Goal: Task Accomplishment & Management: Manage account settings

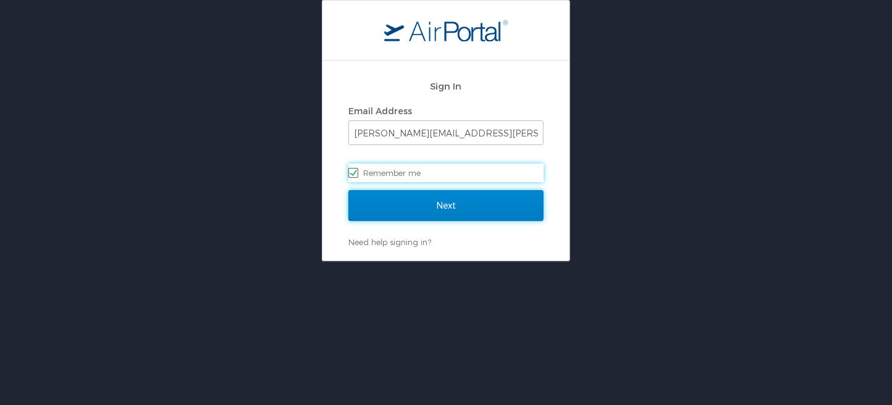
click at [448, 203] on input "Next" at bounding box center [445, 205] width 195 height 31
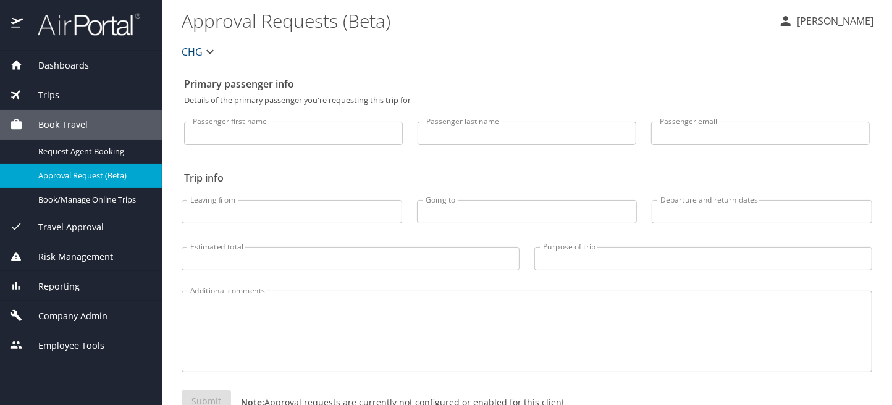
click at [84, 314] on span "Company Admin" at bounding box center [65, 316] width 85 height 14
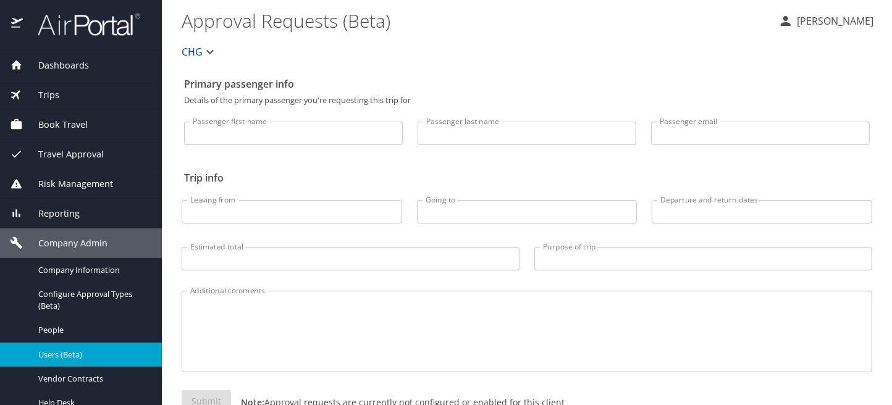
click at [54, 349] on span "Users (Beta)" at bounding box center [92, 355] width 109 height 12
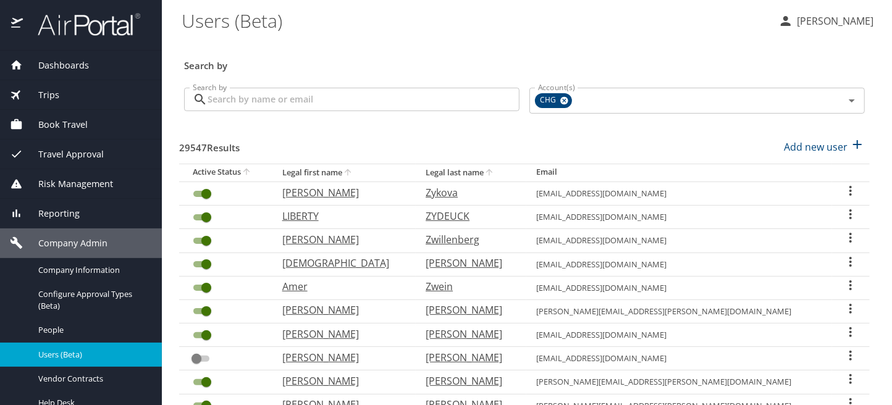
click at [270, 98] on input "Search by" at bounding box center [363, 99] width 312 height 23
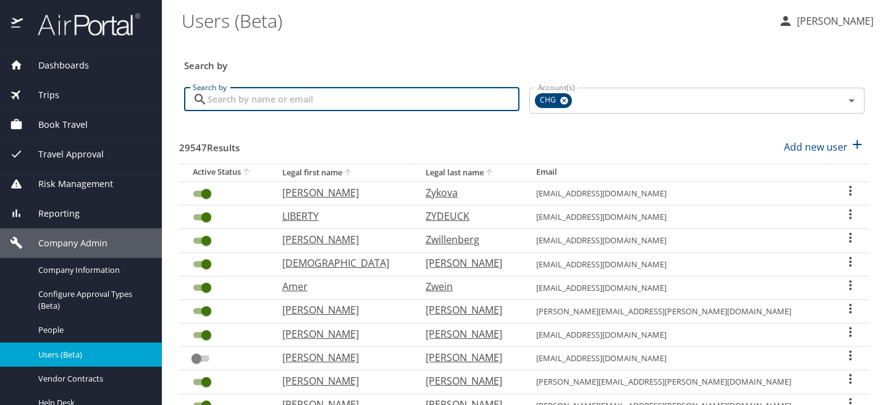
paste input "[EMAIL_ADDRESS][DOMAIN_NAME]"
type input "[EMAIL_ADDRESS][DOMAIN_NAME]"
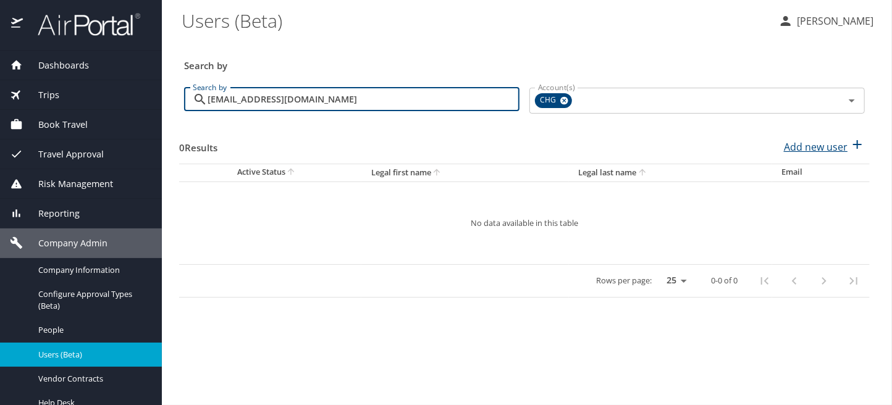
click at [816, 148] on p "Add new user" at bounding box center [815, 147] width 64 height 15
select select "US"
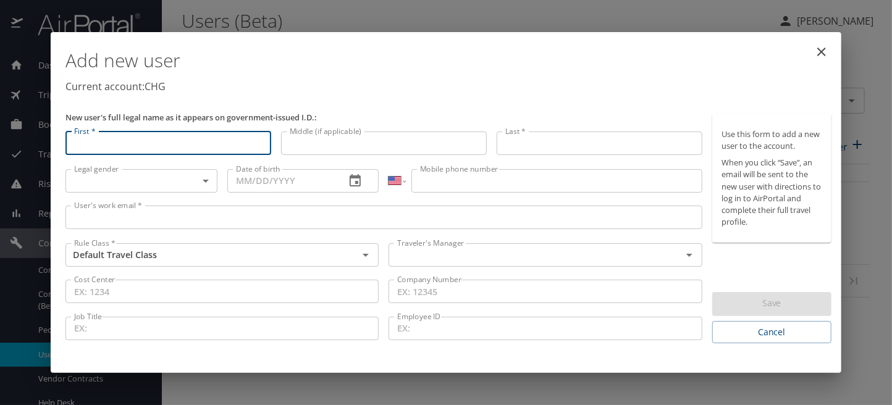
click at [132, 143] on input "First *" at bounding box center [168, 143] width 206 height 23
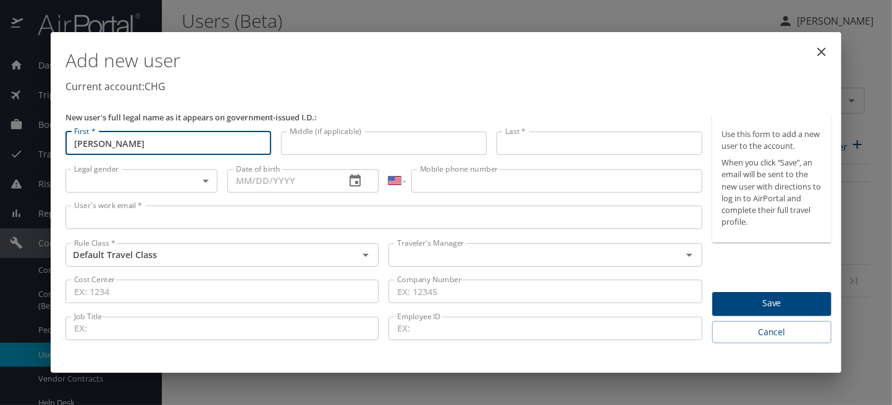
type input "[PERSON_NAME]"
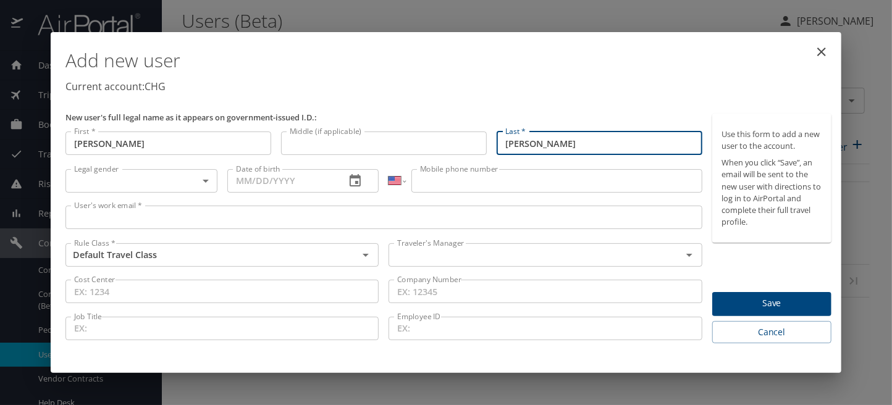
type input "[PERSON_NAME]"
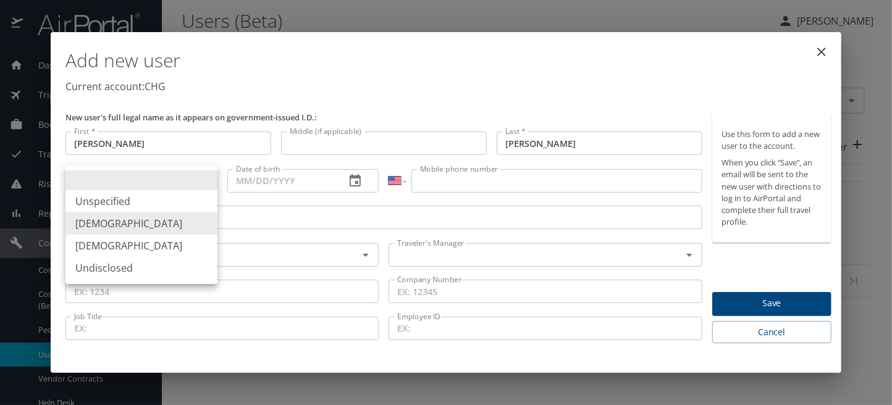
type input "[DEMOGRAPHIC_DATA]"
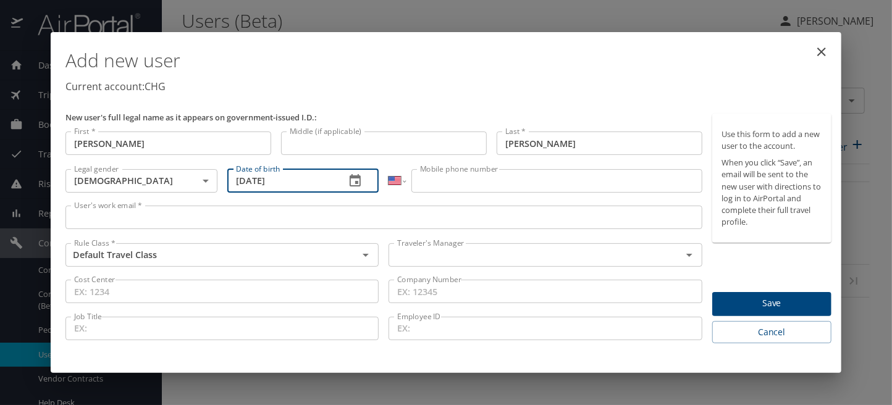
type input "09/21/1967"
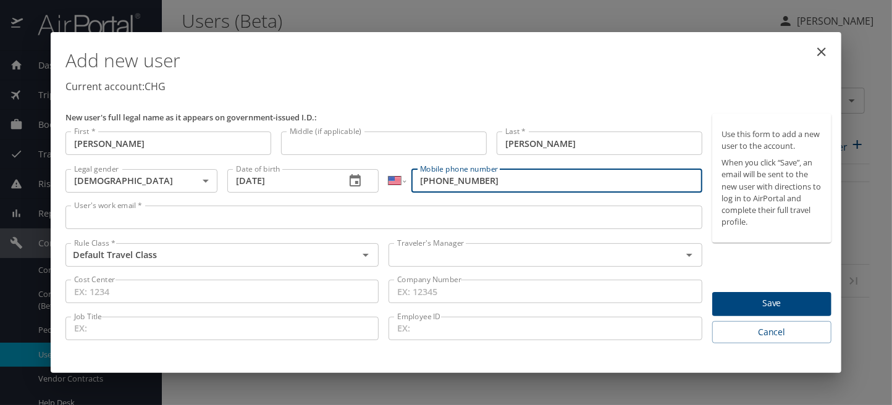
type input "(503) 332-0097"
click at [77, 220] on input "User's work email *" at bounding box center [383, 217] width 637 height 23
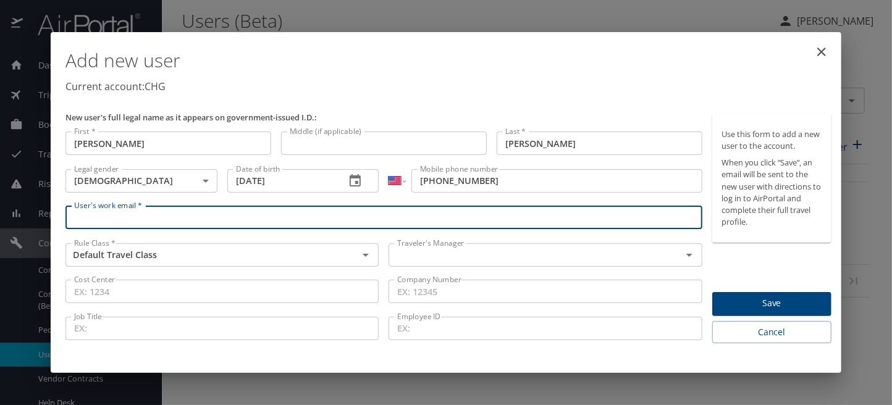
paste input "kajacobs1@yahoo.com"
click at [435, 265] on div "Traveler's Manager" at bounding box center [544, 254] width 313 height 23
type input "kajacobs1@yahoo.com"
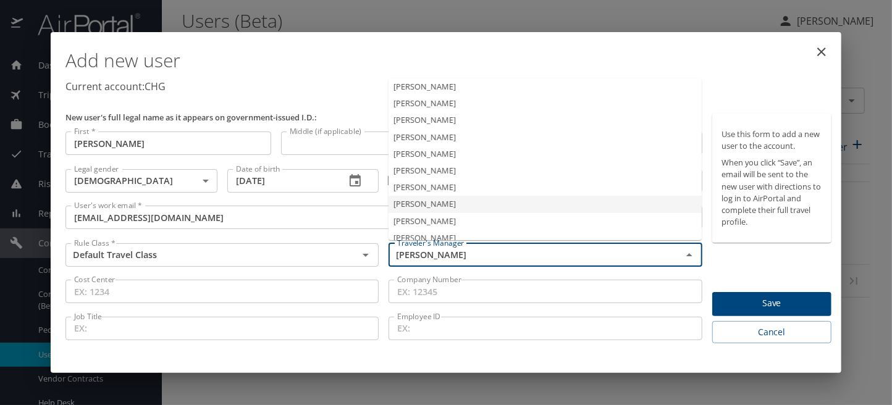
click at [445, 187] on li "Jeffery Bitton" at bounding box center [544, 187] width 313 height 17
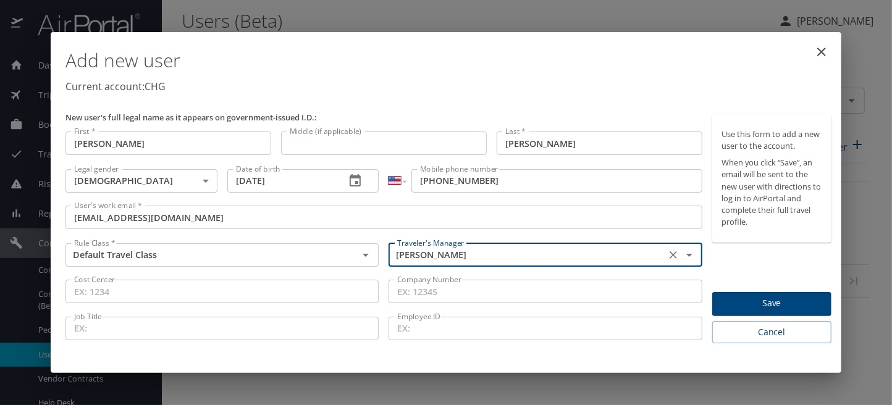
type input "Jeffery Bitton"
click at [771, 307] on span "Save" at bounding box center [771, 303] width 99 height 15
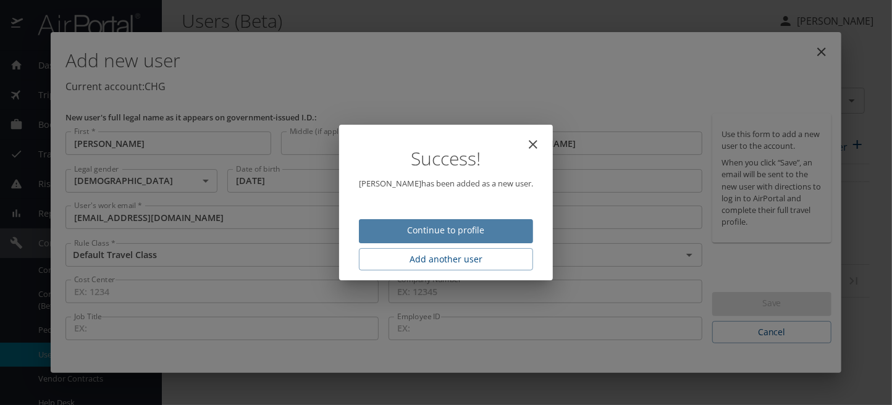
click at [457, 233] on span "Continue to profile" at bounding box center [446, 230] width 154 height 15
select select "US"
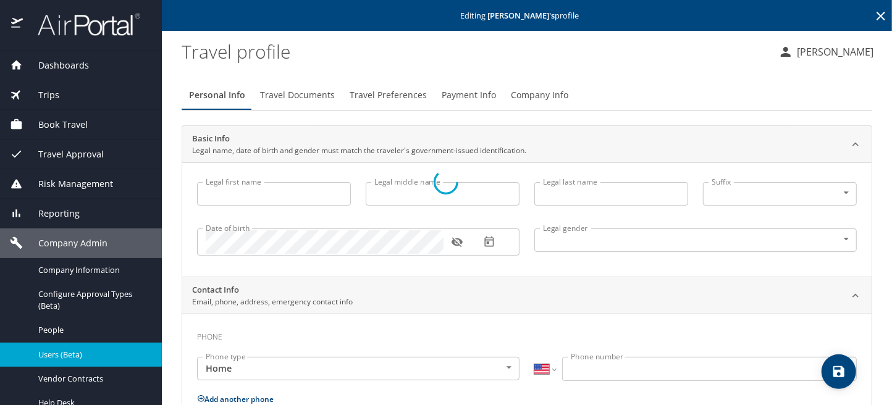
type input "Kenneth"
type input "Jacobs"
type input "Male"
select select "US"
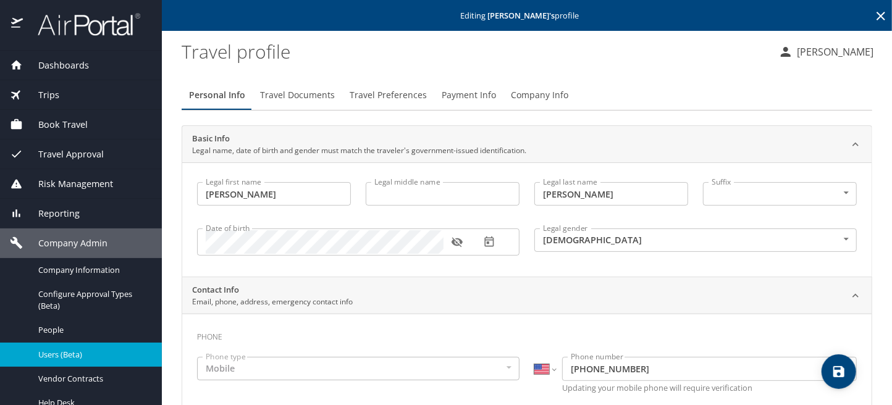
click at [280, 97] on span "Travel Documents" at bounding box center [297, 95] width 75 height 15
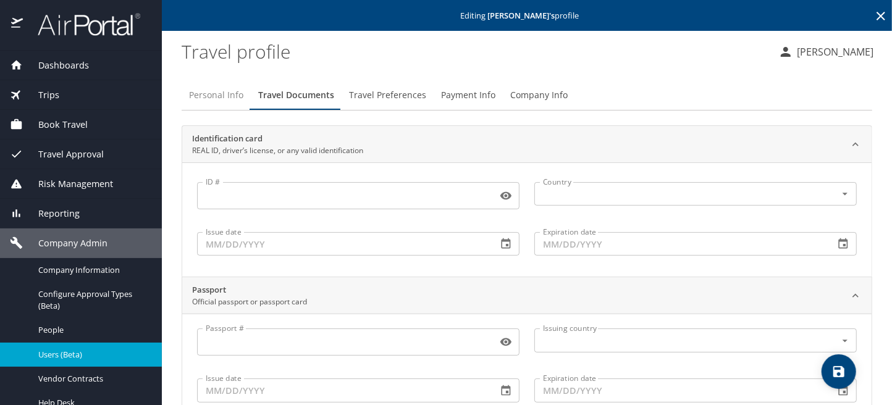
click at [209, 94] on span "Personal Info" at bounding box center [216, 95] width 54 height 15
select select "US"
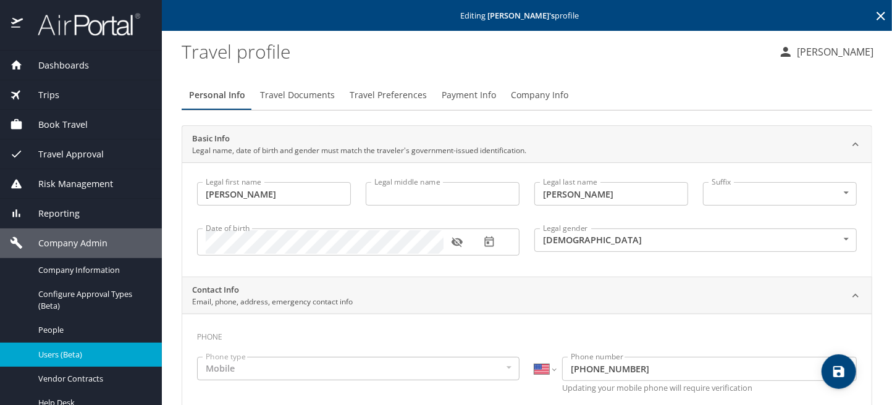
click at [402, 195] on input "Legal middle name" at bounding box center [443, 193] width 154 height 23
type input "j"
type input "Allan"
click at [850, 369] on span "save" at bounding box center [838, 371] width 35 height 15
select select "US"
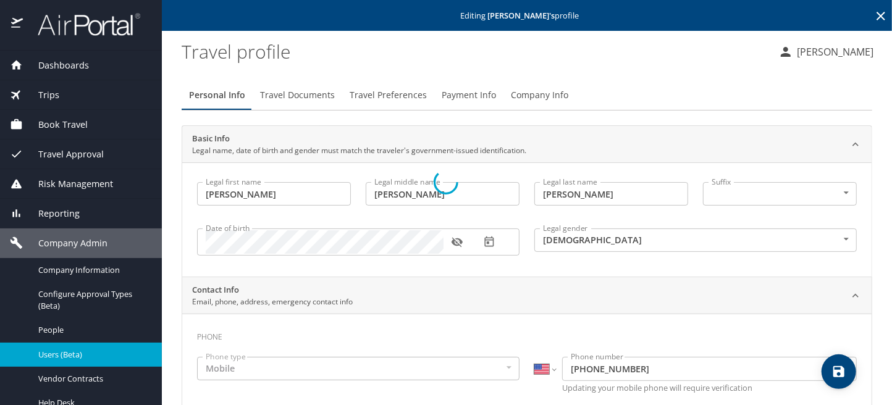
select select "US"
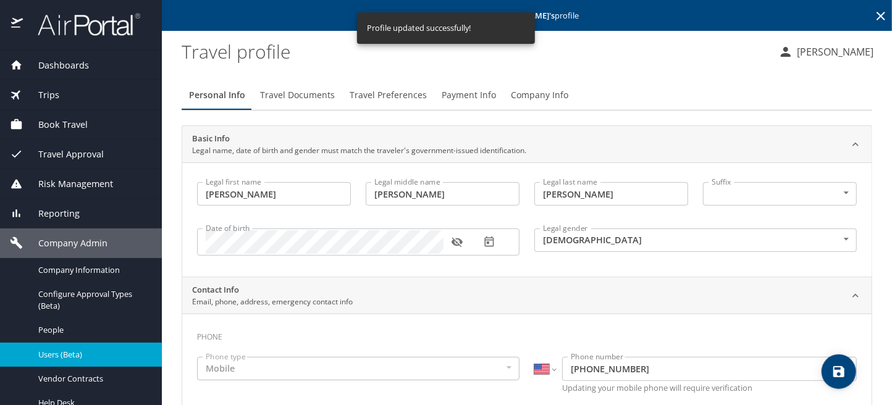
select select "US"
click at [305, 99] on span "Travel Documents" at bounding box center [297, 95] width 75 height 15
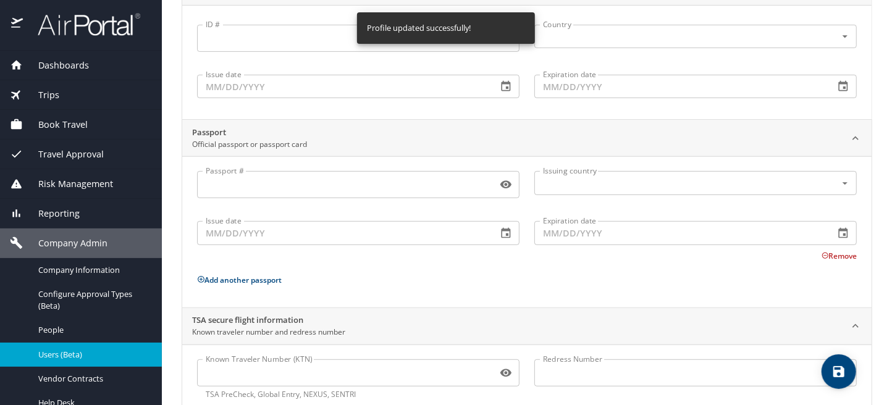
scroll to position [189, 0]
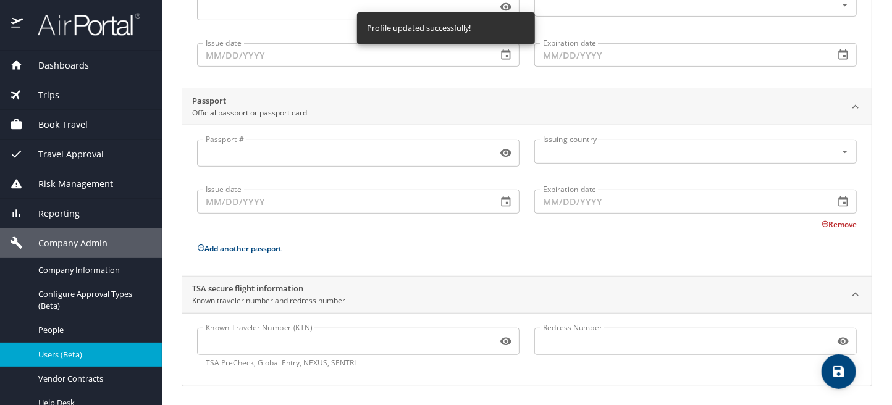
click at [295, 340] on input "Known Traveler Number (KTN)" at bounding box center [344, 341] width 295 height 23
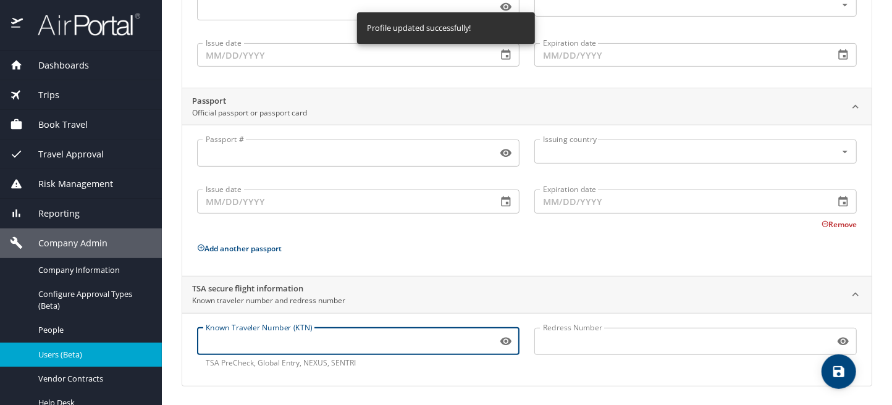
paste input "TT141Q7SY"
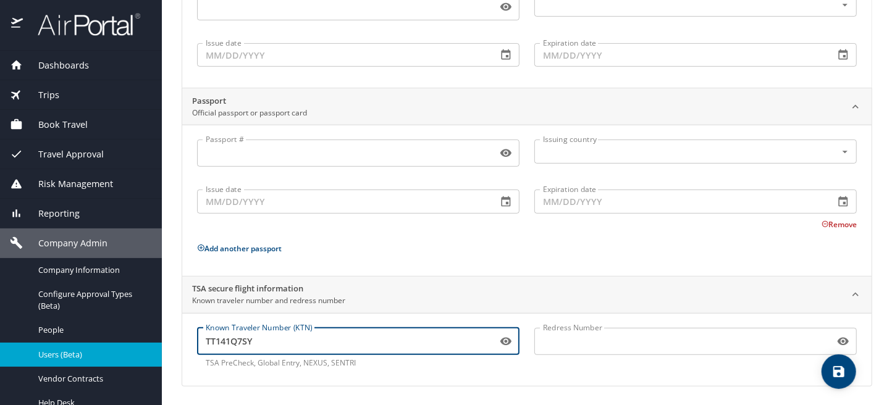
type input "TT141Q7SY"
click at [843, 372] on icon "save" at bounding box center [838, 371] width 11 height 11
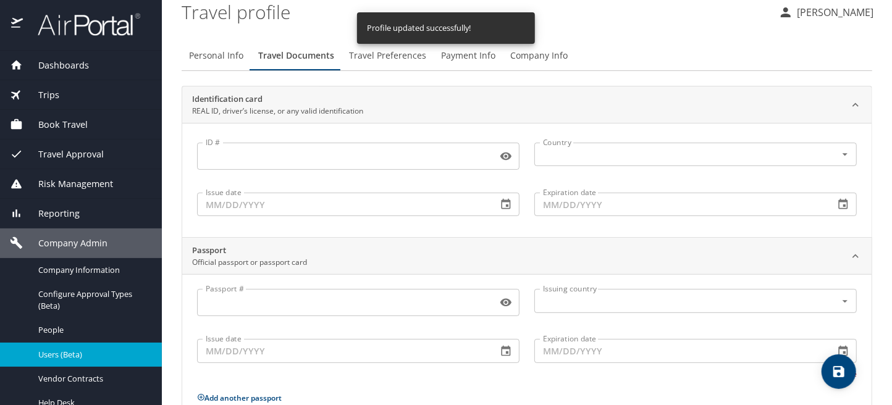
scroll to position [4, 0]
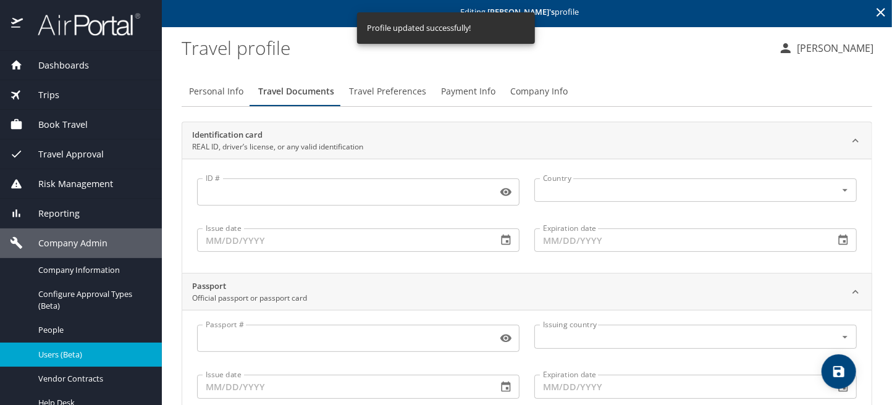
click at [393, 92] on span "Travel Preferences" at bounding box center [387, 91] width 77 height 15
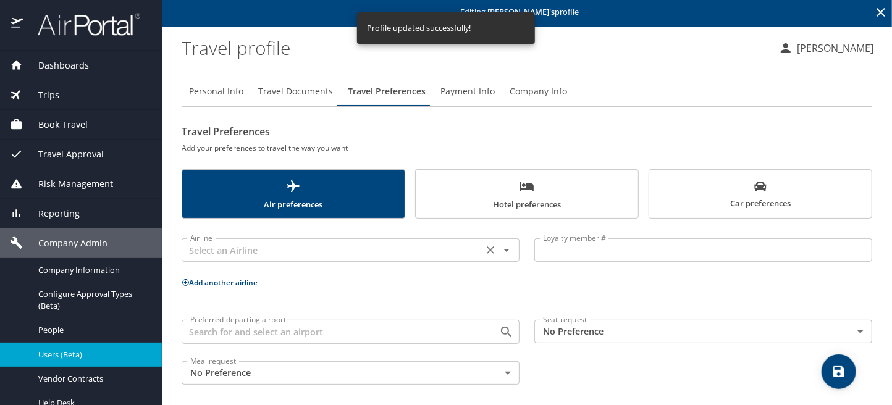
click at [265, 253] on input "text" at bounding box center [332, 250] width 294 height 16
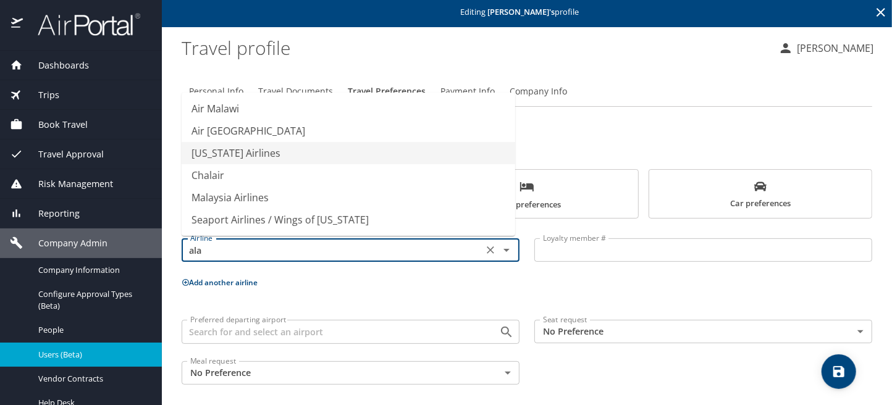
click at [256, 152] on li "Alaska Airlines" at bounding box center [348, 153] width 333 height 22
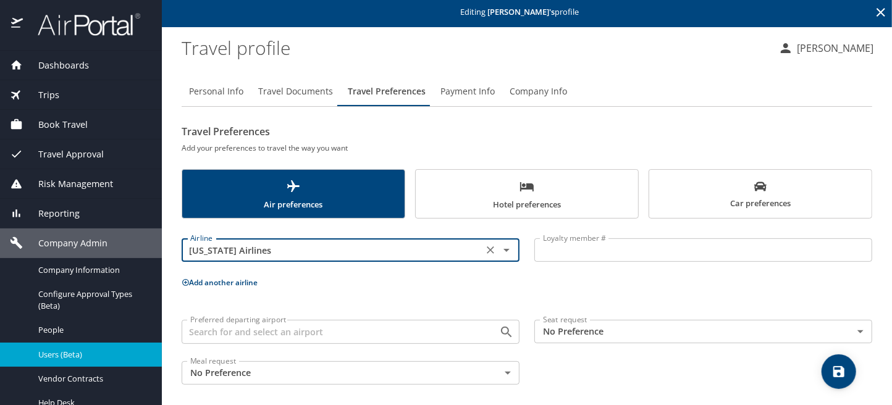
type input "Alaska Airlines"
click at [549, 251] on input "Loyalty member #" at bounding box center [703, 249] width 338 height 23
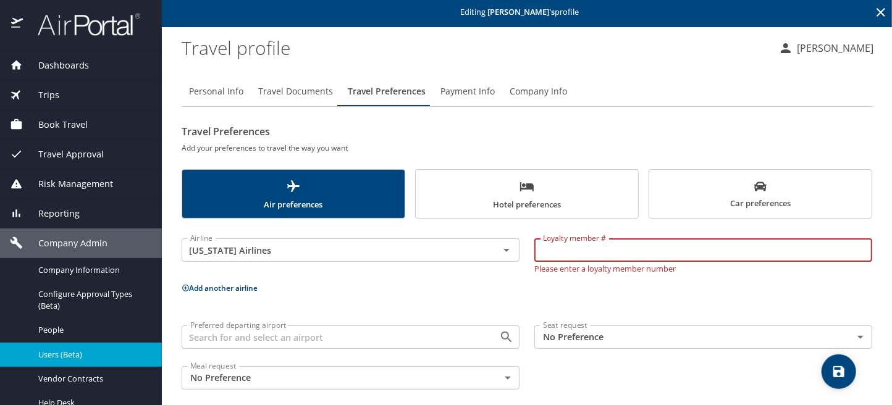
paste input "24463250"
type input "24463250"
click at [835, 370] on icon "save" at bounding box center [838, 371] width 11 height 11
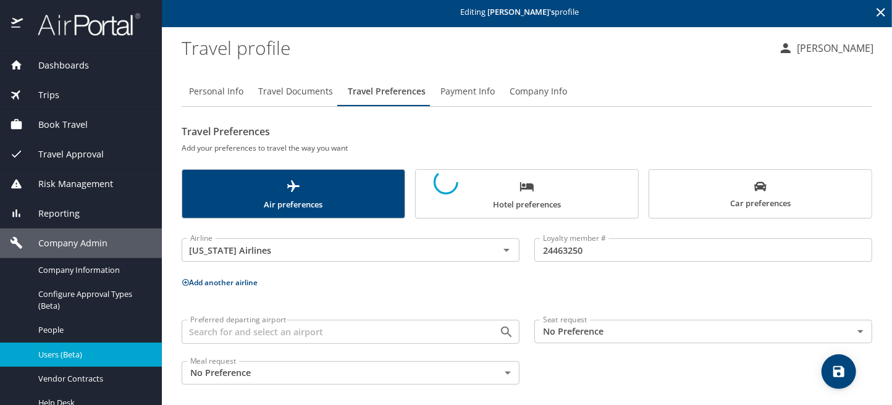
click at [787, 331] on div at bounding box center [446, 182] width 892 height 446
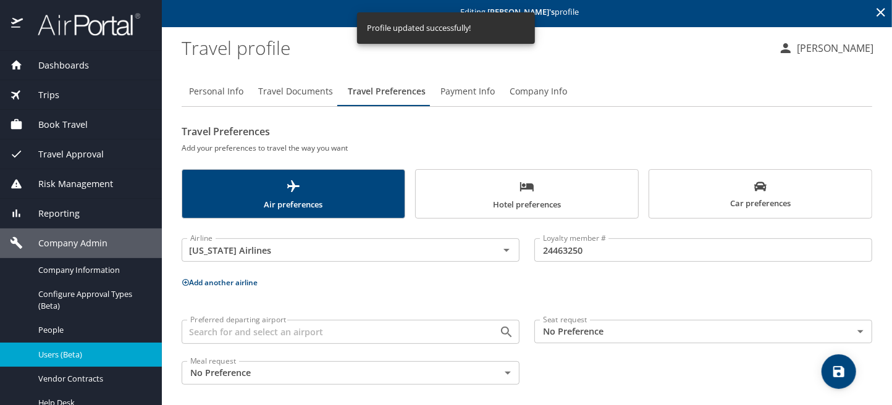
click at [854, 327] on body "Dashboards AirPortal 360™ Manager My Travel Dashboard Trips Airtinerary® Lookup…" at bounding box center [446, 202] width 892 height 405
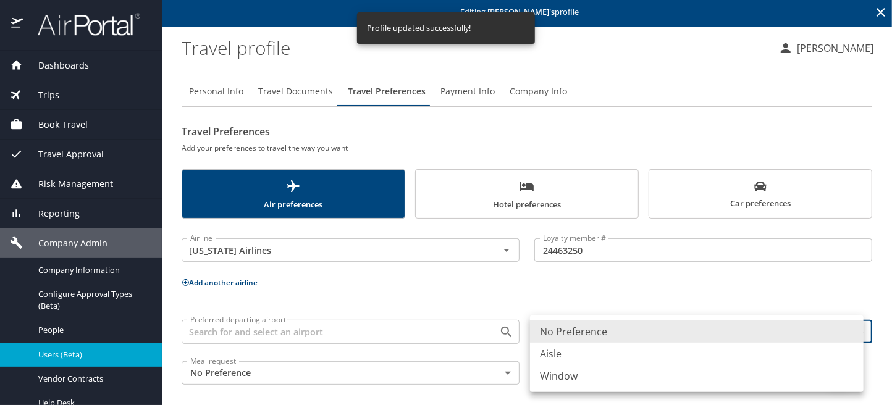
click at [556, 353] on li "Aisle" at bounding box center [696, 354] width 333 height 22
type input "Aisle"
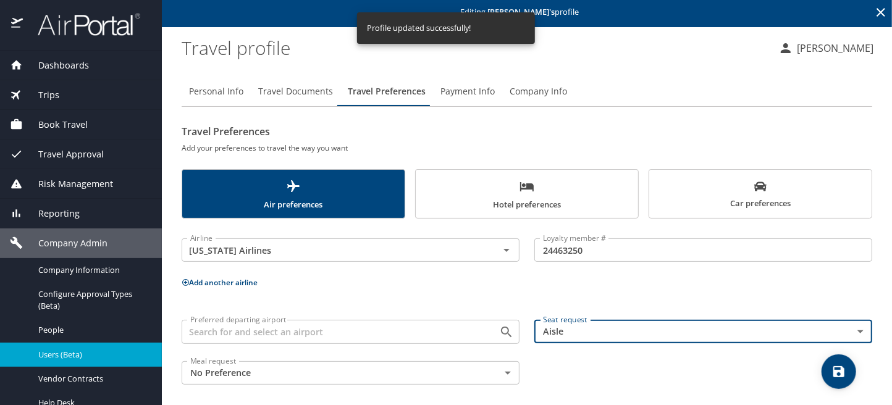
click at [840, 374] on icon "save" at bounding box center [838, 371] width 15 height 15
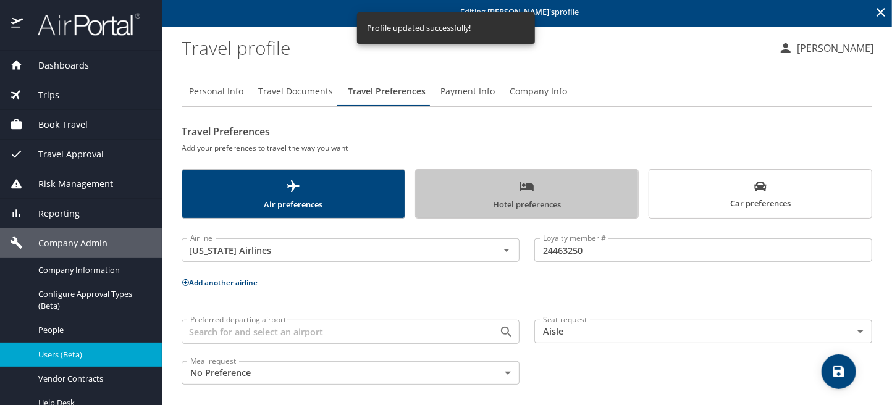
click at [528, 192] on icon "scrollable force tabs example" at bounding box center [526, 186] width 15 height 15
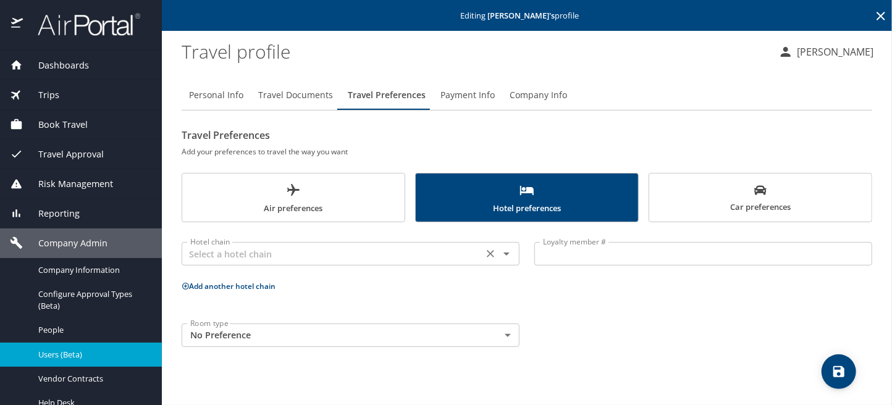
click at [246, 256] on input "text" at bounding box center [332, 254] width 294 height 16
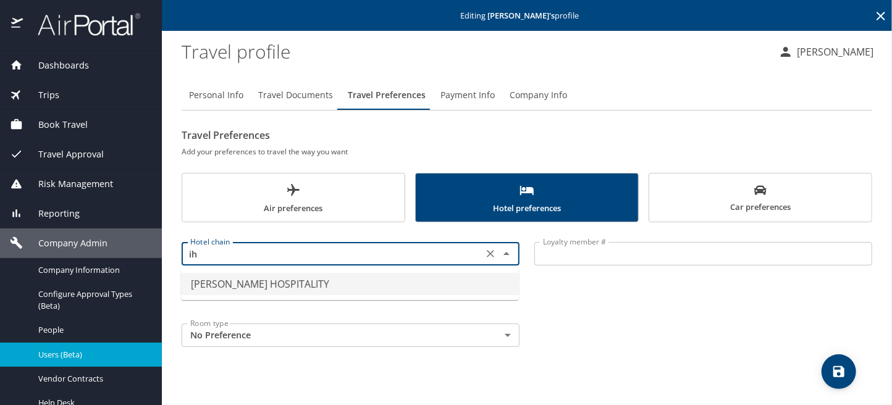
type input "i"
type input "I"
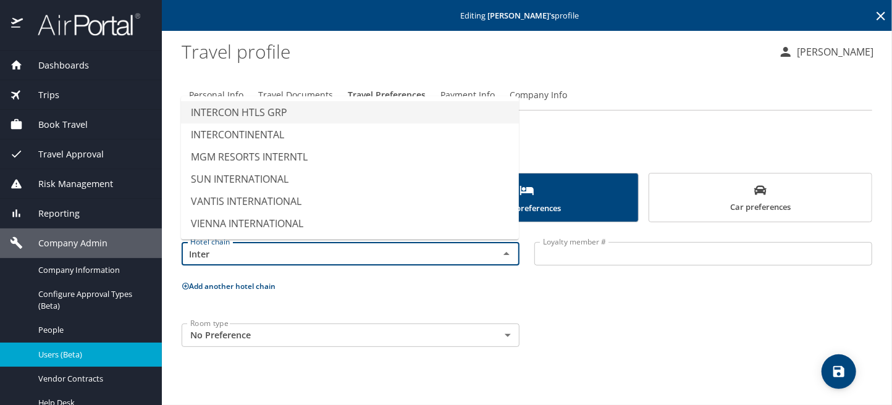
click at [278, 112] on li "INTERCON HTLS GRP" at bounding box center [350, 112] width 338 height 22
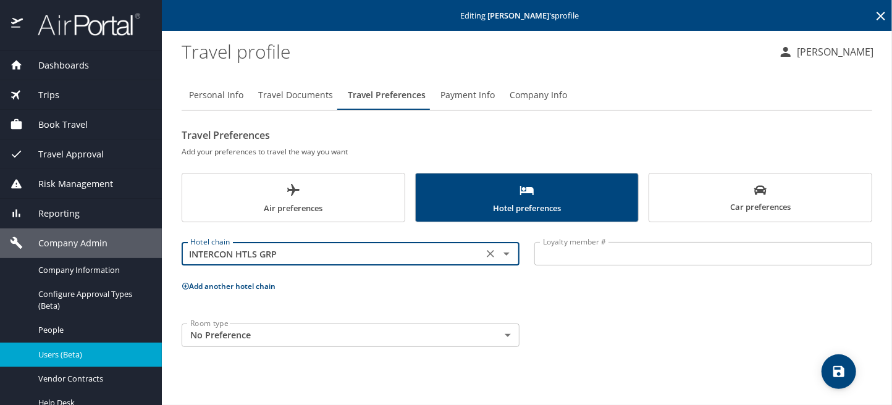
type input "INTERCON HTLS GRP"
click at [574, 253] on input "Loyalty member #" at bounding box center [703, 253] width 338 height 23
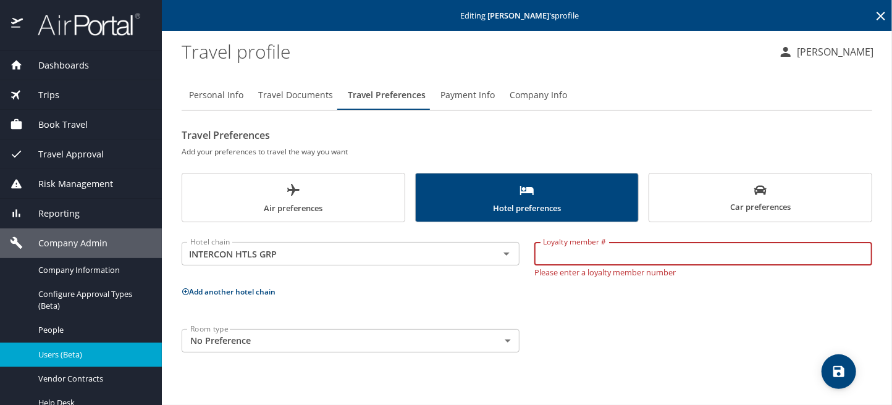
paste input "382617241"
type input "382617241"
click at [448, 336] on body "Dashboards AirPortal 360™ Manager My Travel Dashboard Trips Airtinerary® Lookup…" at bounding box center [446, 202] width 892 height 405
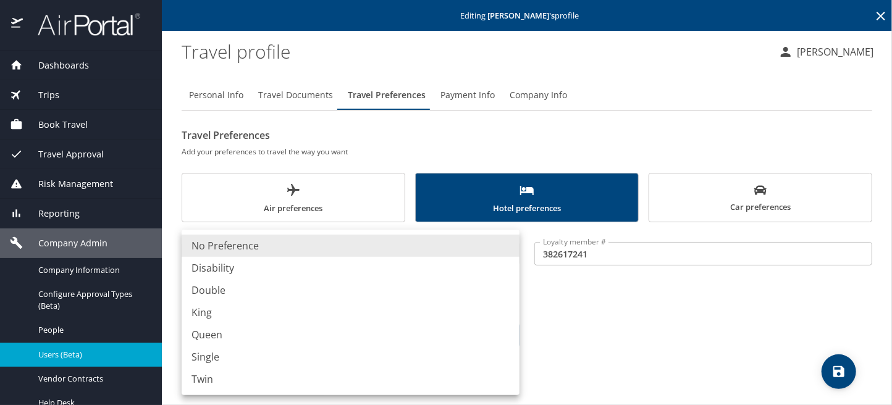
click at [614, 321] on div at bounding box center [446, 202] width 892 height 405
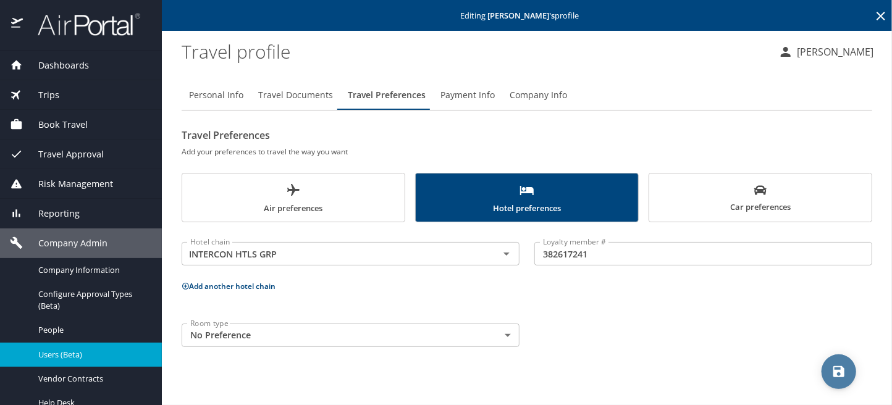
click at [841, 375] on icon "save" at bounding box center [838, 371] width 11 height 11
